Goal: Understand process/instructions: Learn how to perform a task or action

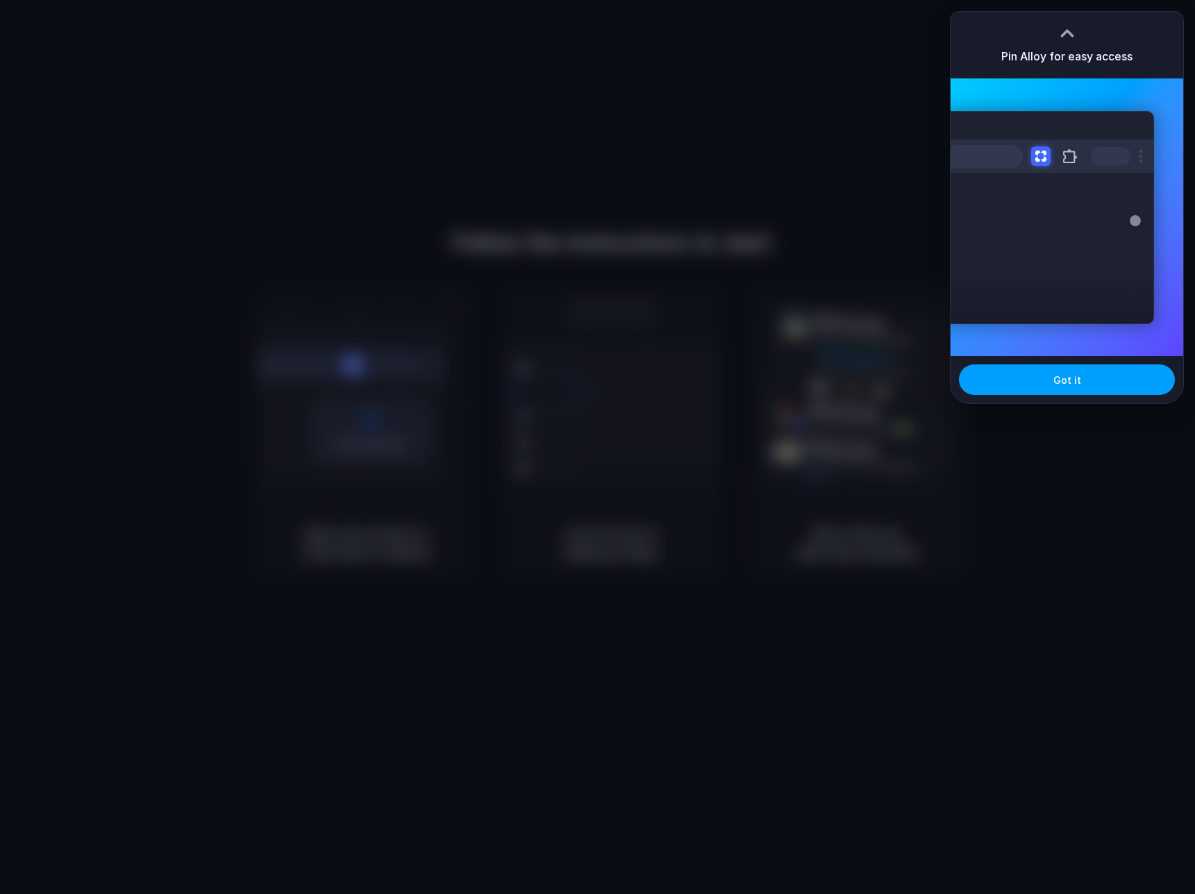
click at [1060, 394] on div "Got it" at bounding box center [1067, 379] width 233 height 47
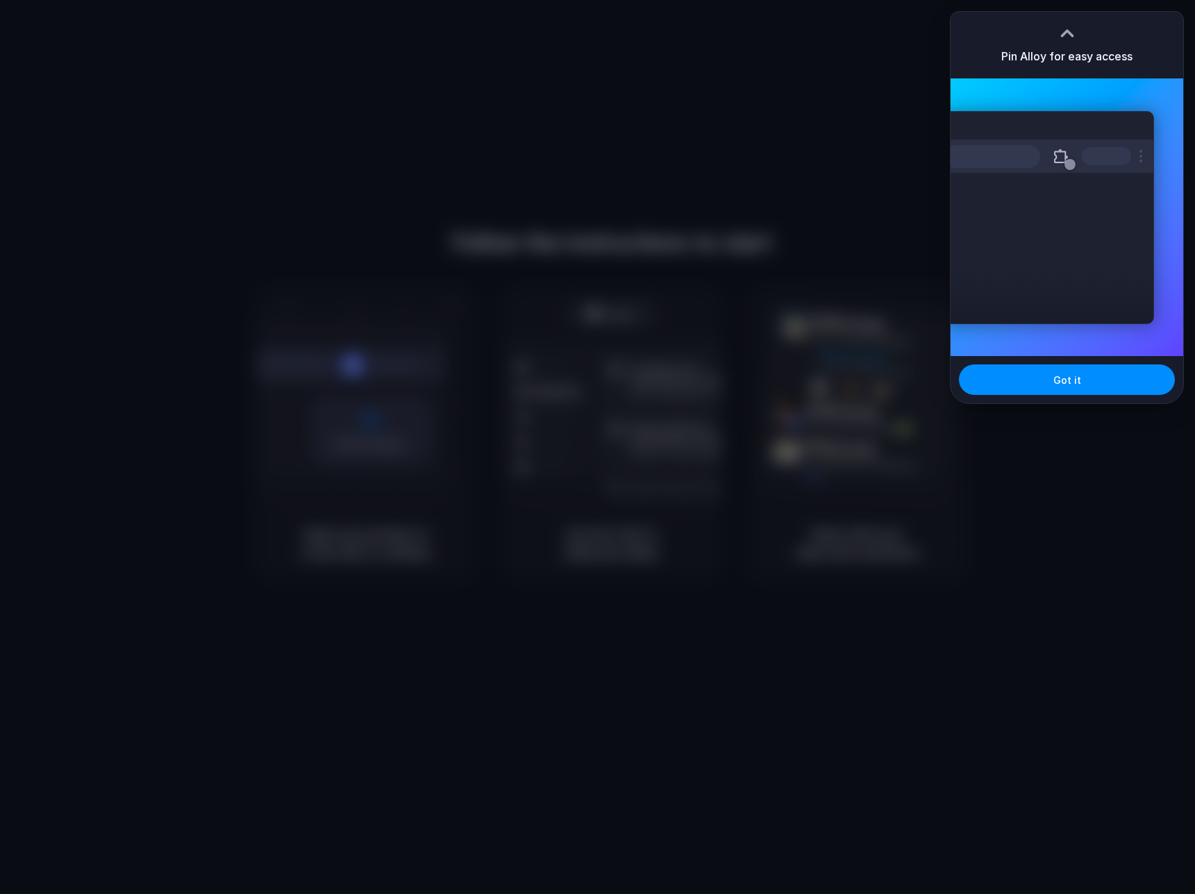
click at [1082, 256] on div "Extensions Alloy · AI Prototyping for..." at bounding box center [1049, 217] width 210 height 213
click at [1021, 371] on button "Got it" at bounding box center [1067, 380] width 216 height 31
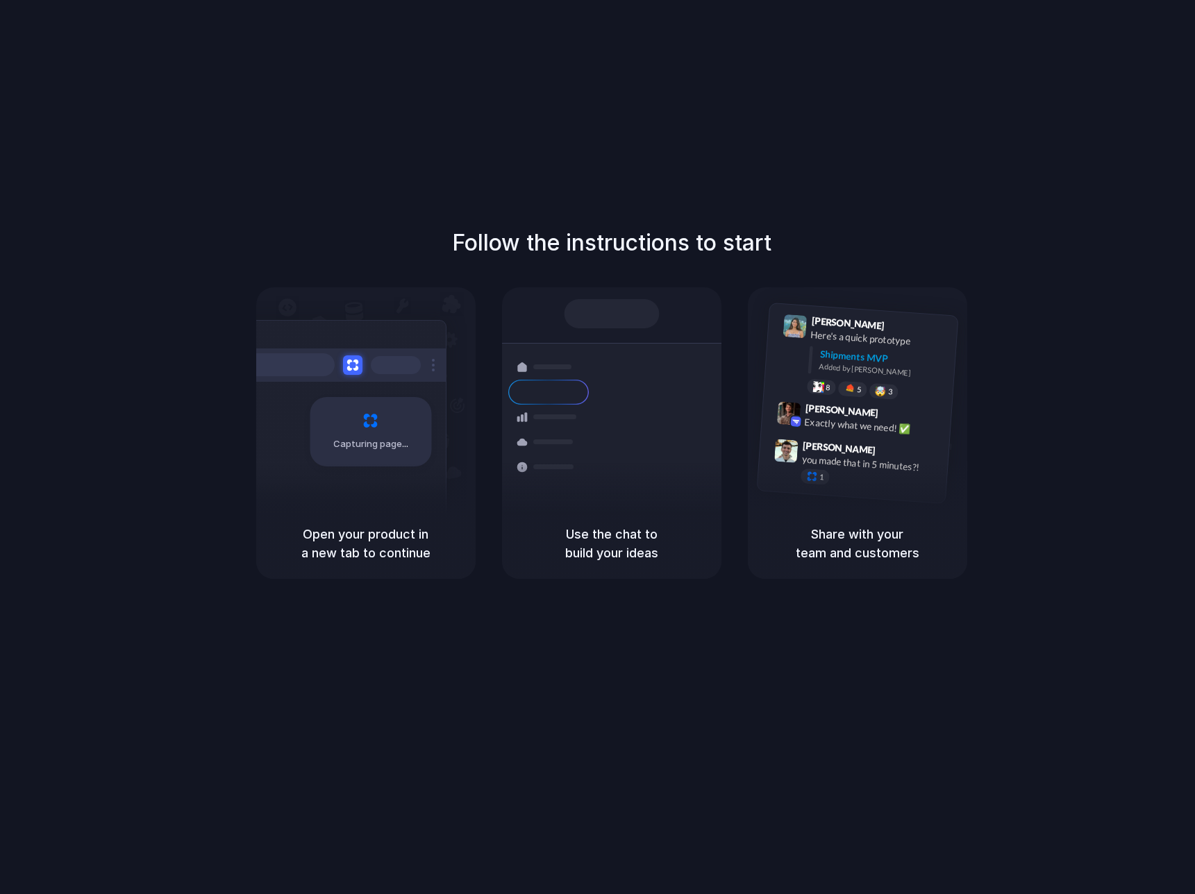
click at [384, 551] on h5 "Open your product in a new tab to continue" at bounding box center [366, 543] width 186 height 37
drag, startPoint x: 364, startPoint y: 401, endPoint x: 358, endPoint y: 410, distance: 11.0
click at [363, 402] on div "Capturing page" at bounding box center [371, 431] width 122 height 69
drag, startPoint x: 367, startPoint y: 435, endPoint x: 450, endPoint y: 399, distance: 90.2
click at [369, 433] on div "Capturing page" at bounding box center [371, 431] width 122 height 69
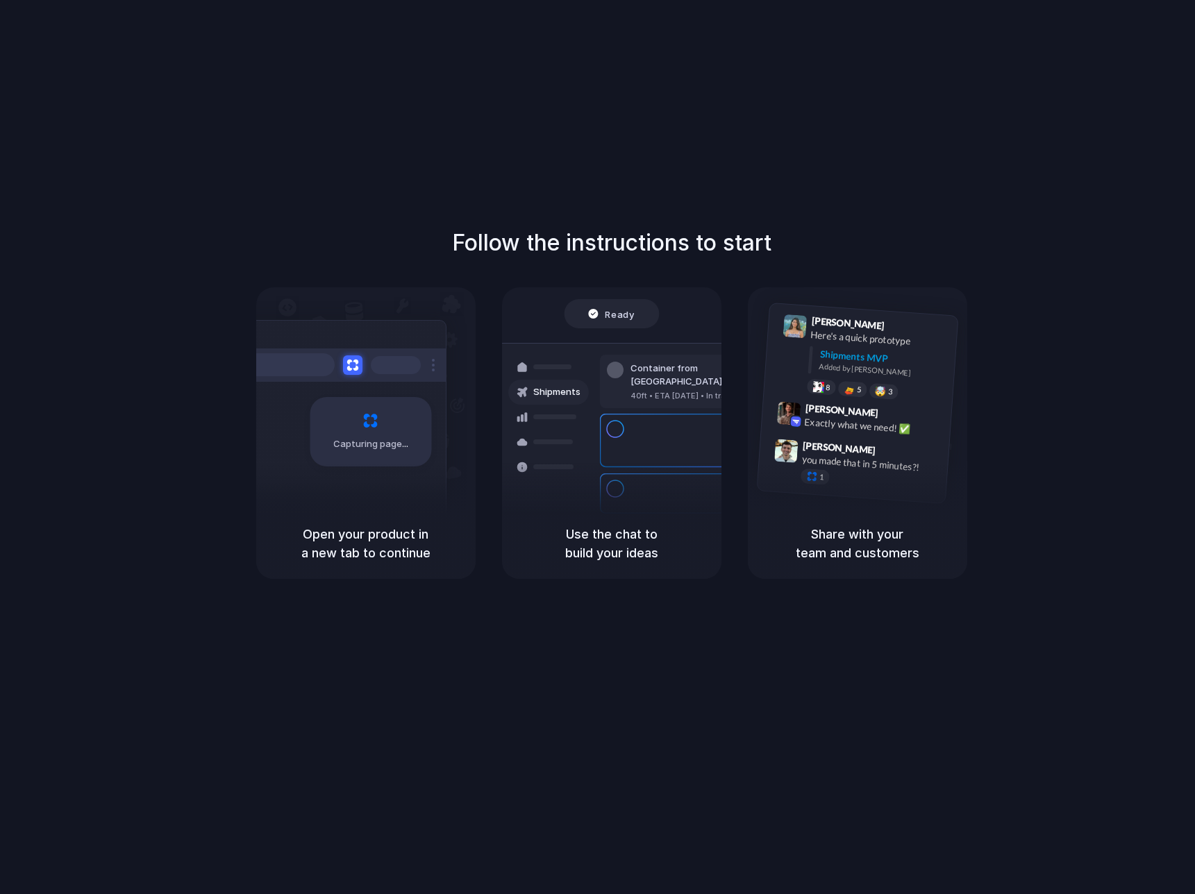
click at [550, 403] on div "Shipments" at bounding box center [549, 392] width 64 height 25
click at [985, 414] on div "Follow the instructions to start Capturing page Open your product in a new tab …" at bounding box center [611, 402] width 1195 height 353
